Goal: Obtain resource: Obtain resource

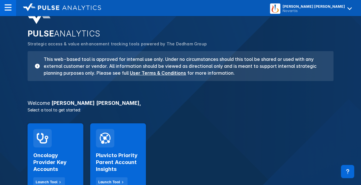
scroll to position [29, 0]
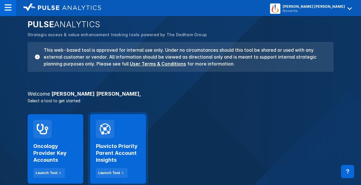
click at [110, 146] on h2 "Pluvicto Priority Parent Account Insights" at bounding box center [118, 153] width 44 height 21
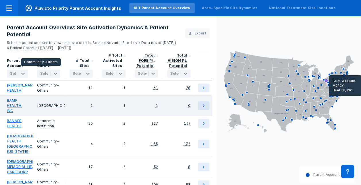
scroll to position [460, 0]
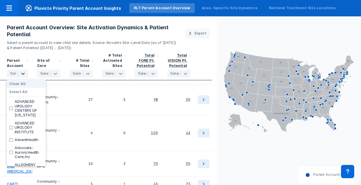
click at [26, 74] on div at bounding box center [22, 73] width 9 height 7
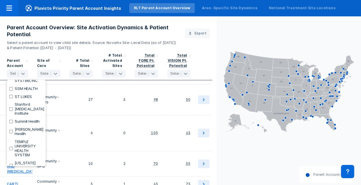
scroll to position [1565, 0]
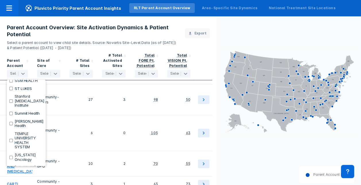
checkbox input "true"
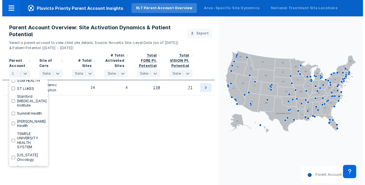
scroll to position [0, 0]
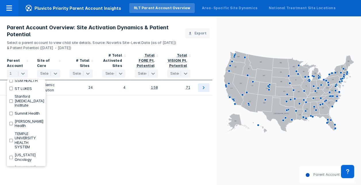
click at [102, 110] on div "Parent Account option Penn Medicine, selected. 167 results available. Use Up an…" at bounding box center [108, 124] width 217 height 146
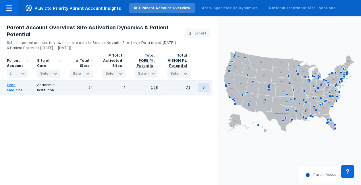
click at [18, 92] on link "Penn Medicine" at bounding box center [17, 87] width 21 height 10
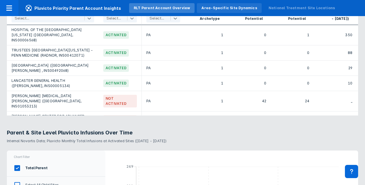
click at [215, 7] on div "Area-Specific Site Dynamics" at bounding box center [229, 7] width 55 height 5
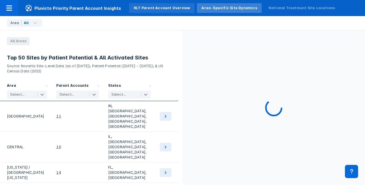
click at [162, 10] on div "RLT Parent Account Overview" at bounding box center [162, 7] width 56 height 5
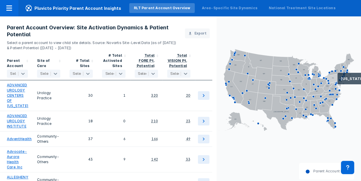
click at [337, 81] on icon at bounding box center [333, 78] width 15 height 9
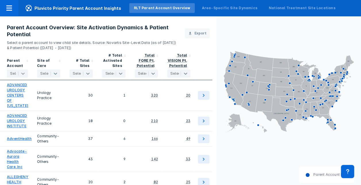
click at [22, 74] on icon at bounding box center [23, 74] width 6 height 6
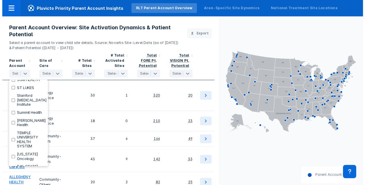
scroll to position [1580, 0]
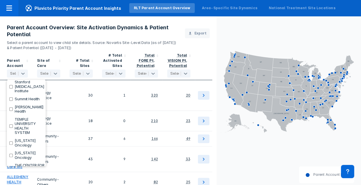
checkbox input "true"
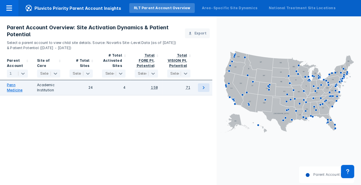
drag, startPoint x: 134, startPoint y: 121, endPoint x: 189, endPoint y: 92, distance: 62.7
click at [134, 121] on div "Parent Account 1 selected Site of Care Select... # Total Sites Select... # Tota…" at bounding box center [108, 124] width 217 height 146
click at [204, 88] on icon at bounding box center [203, 87] width 7 height 7
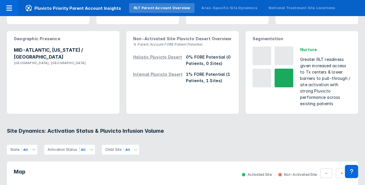
scroll to position [144, 0]
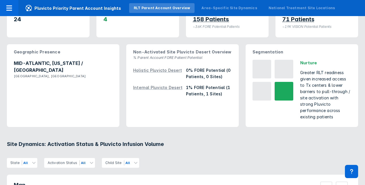
click at [333, 115] on div "Greater RLT readiness given increased access to Tx centers & lower barriers to …" at bounding box center [325, 95] width 51 height 51
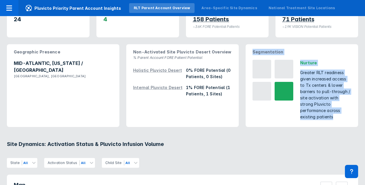
drag, startPoint x: 333, startPoint y: 115, endPoint x: 242, endPoint y: 52, distance: 111.6
click at [242, 52] on div "Segmentation Nurture Greater RLT readiness given increased access to Tx centers…" at bounding box center [301, 86] width 119 height 90
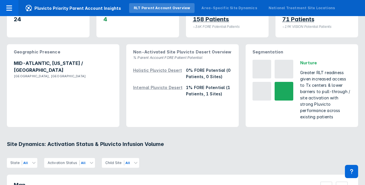
drag, startPoint x: 321, startPoint y: 101, endPoint x: 202, endPoint y: 153, distance: 129.5
click at [202, 153] on div "State All Activation Status All Child Site All" at bounding box center [182, 159] width 365 height 17
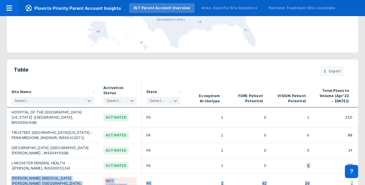
scroll to position [434, 0]
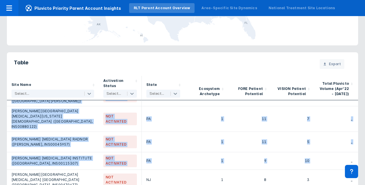
drag, startPoint x: 304, startPoint y: 182, endPoint x: 344, endPoint y: 191, distance: 40.8
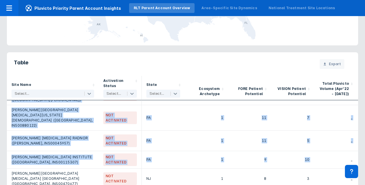
click at [344, 185] on html "Pluvicto Priority Parent Account Insights RLT Parent Account Overview Area-Spec…" at bounding box center [182, 92] width 365 height 185
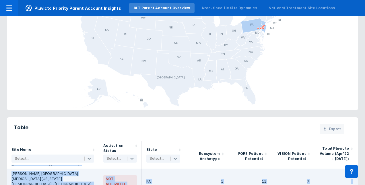
scroll to position [406, 0]
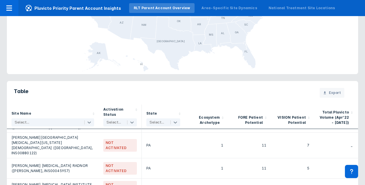
click at [284, 97] on header "Table Export" at bounding box center [183, 93] width 352 height 24
click at [329, 93] on span "Export" at bounding box center [335, 92] width 12 height 5
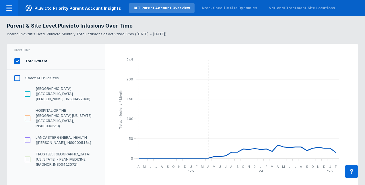
scroll to position [624, 0]
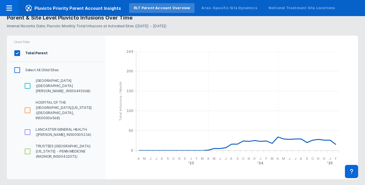
click at [17, 70] on input "Select All Child Sites" at bounding box center [17, 70] width 10 height 10
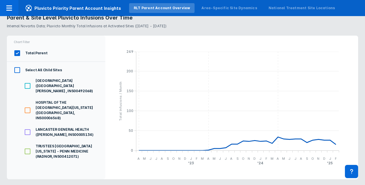
checkbox input "true"
